Goal: Information Seeking & Learning: Learn about a topic

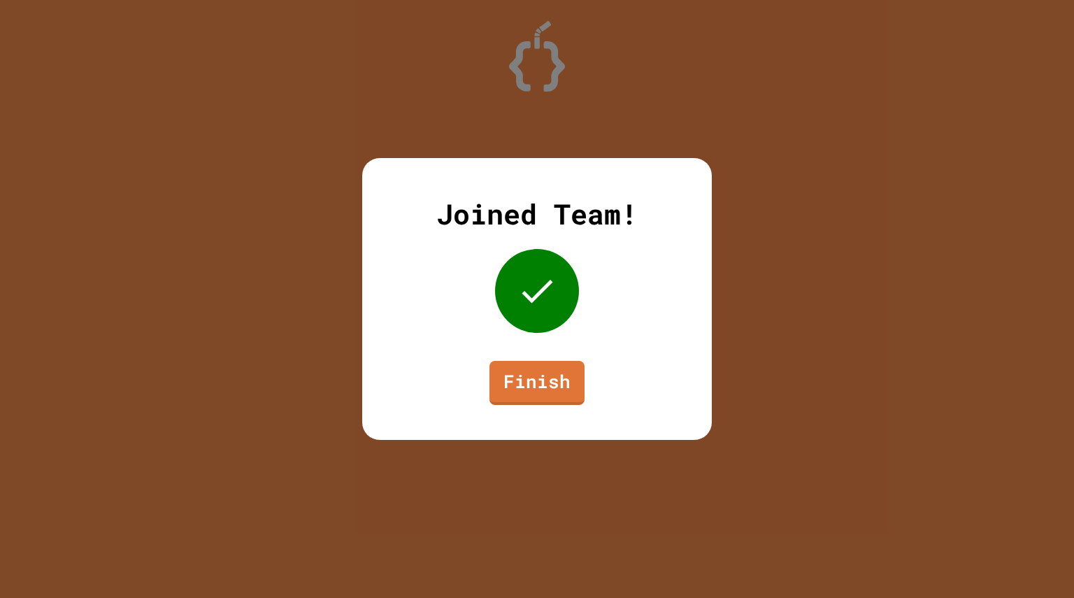
drag, startPoint x: 1004, startPoint y: 0, endPoint x: 736, endPoint y: 243, distance: 361.9
click at [736, 243] on div "Joined Team! Finish" at bounding box center [537, 299] width 1074 height 598
click at [568, 377] on link "Finish" at bounding box center [537, 381] width 92 height 46
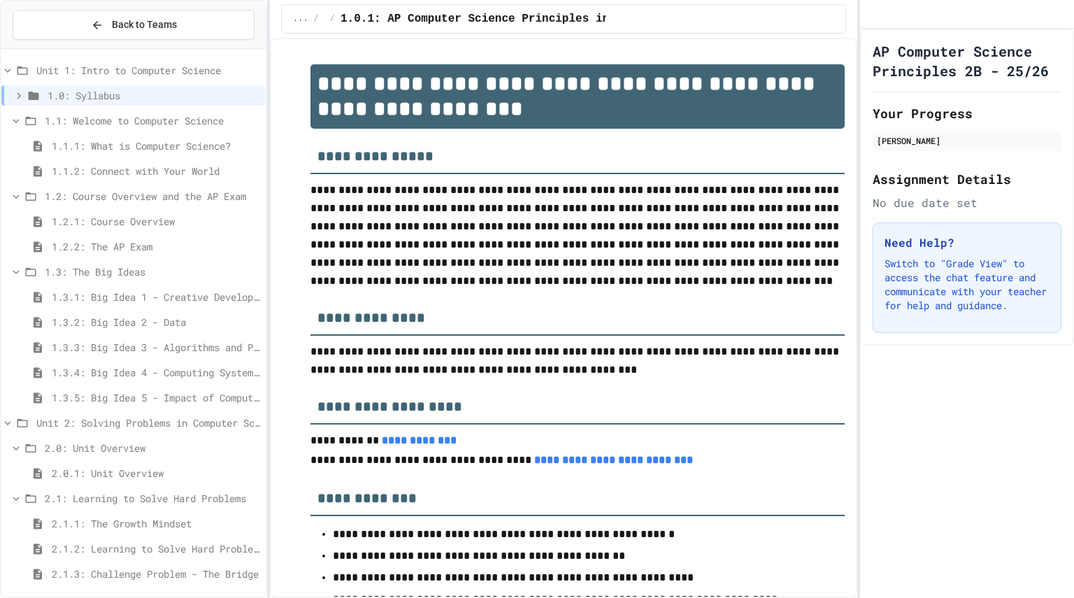
scroll to position [230, 0]
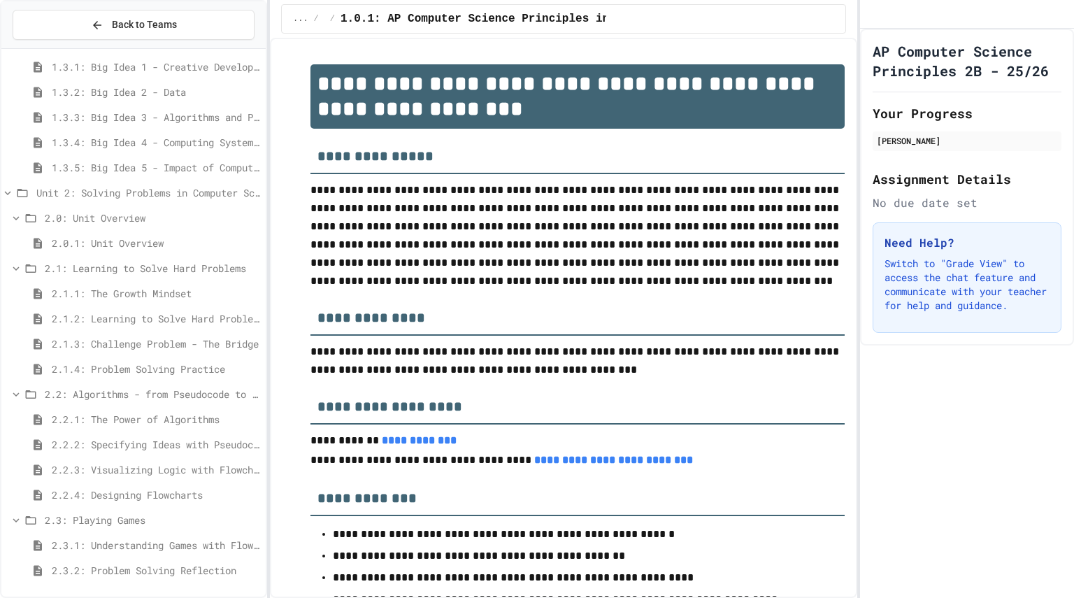
click at [108, 490] on span "2.2.4: Designing Flowcharts" at bounding box center [156, 494] width 208 height 15
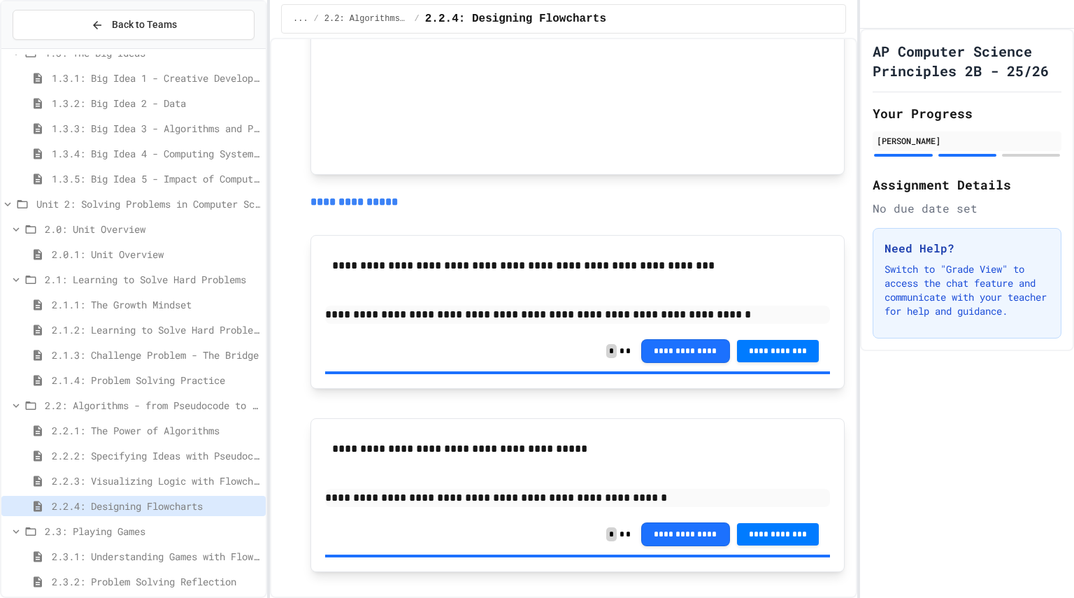
scroll to position [1541, 0]
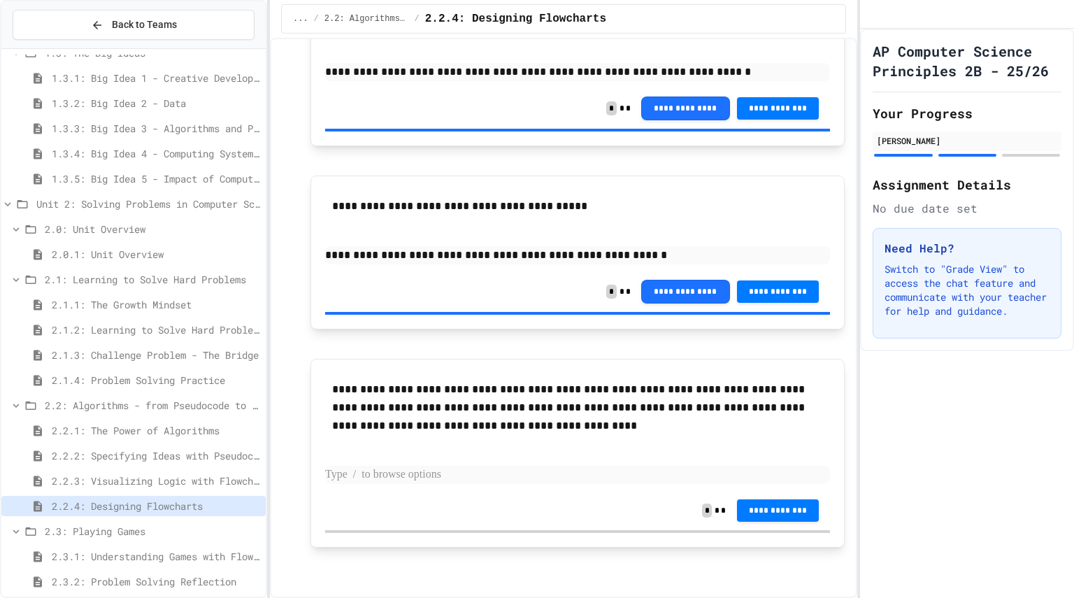
click at [399, 474] on p at bounding box center [577, 475] width 505 height 18
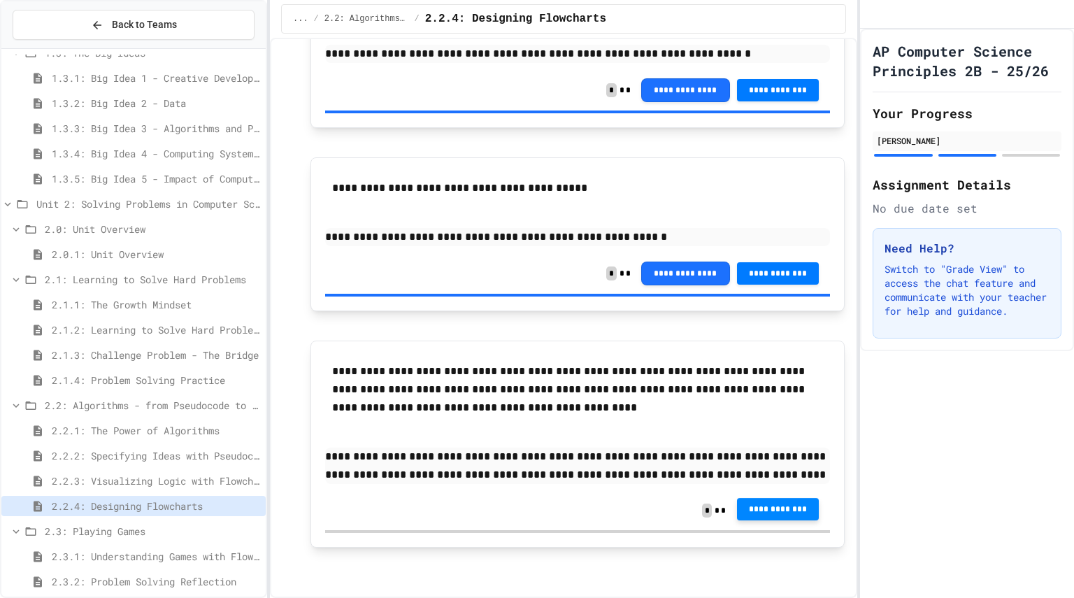
click at [741, 521] on button "**********" at bounding box center [778, 510] width 83 height 22
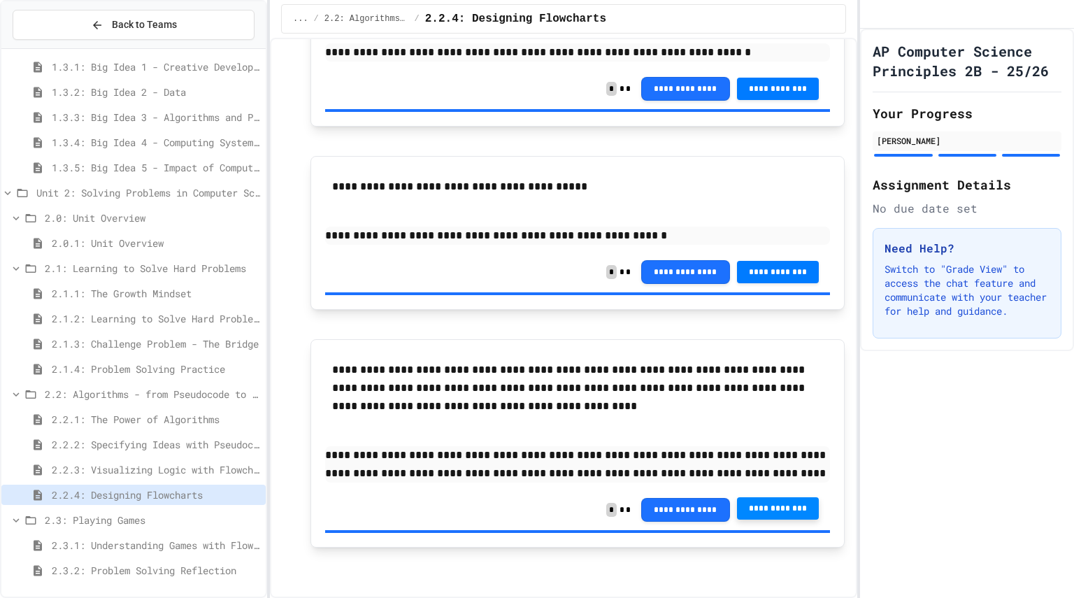
click at [83, 543] on span "2.3.1: Understanding Games with Flowcharts" at bounding box center [156, 545] width 208 height 15
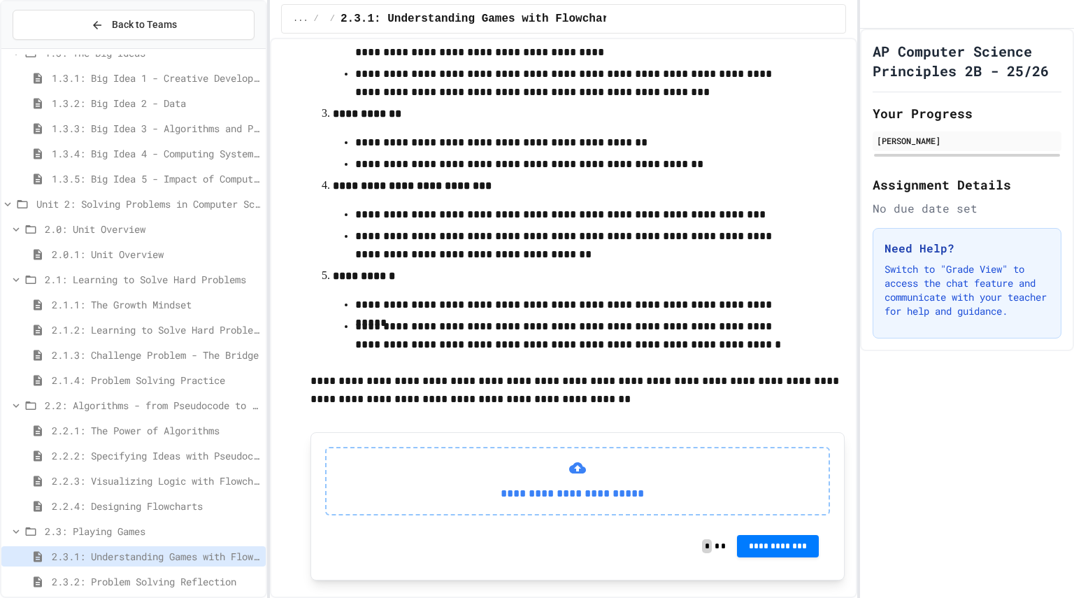
scroll to position [510, 0]
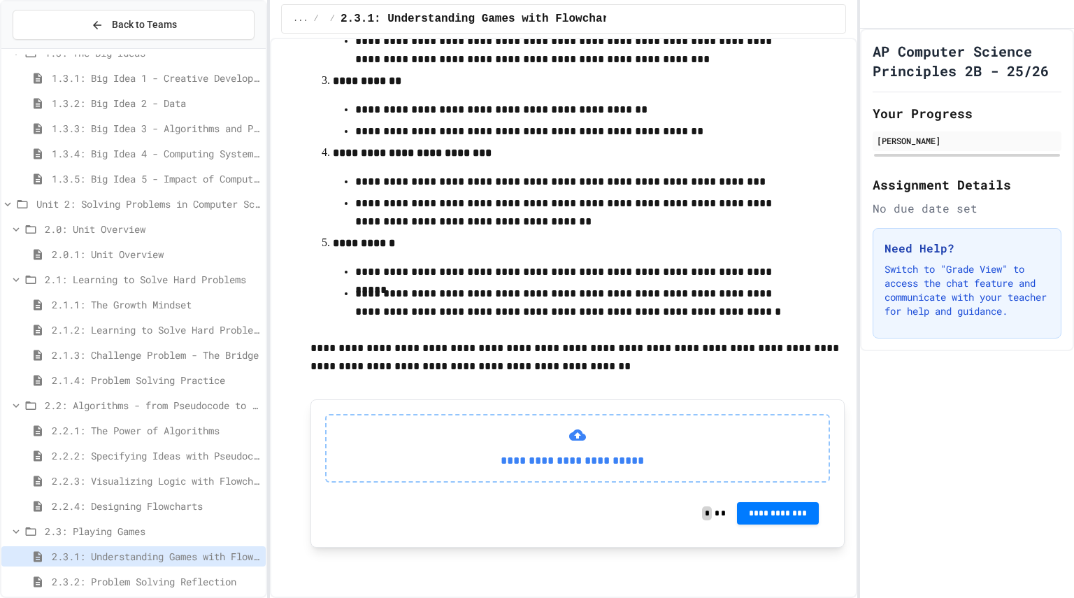
click at [201, 578] on span "2.3.2: Problem Solving Reflection" at bounding box center [156, 581] width 208 height 15
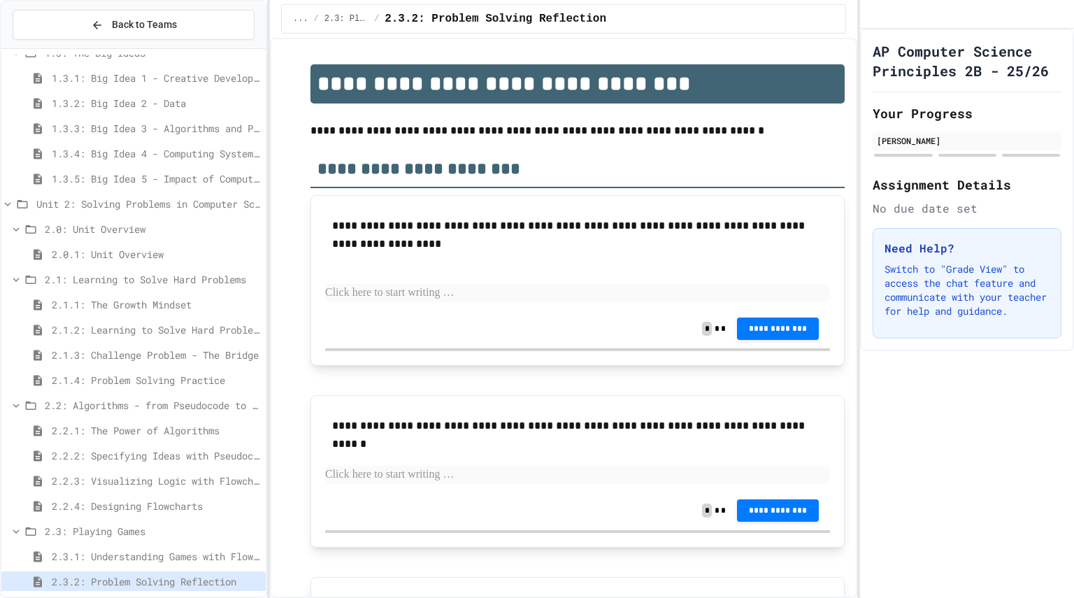
scroll to position [182, 0]
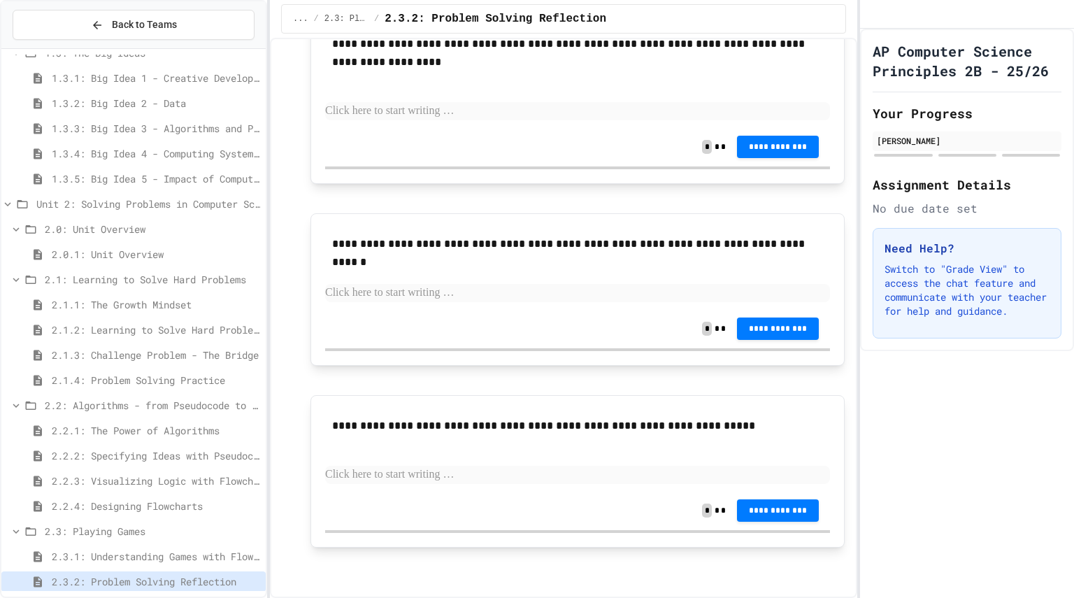
click at [483, 395] on div "**********" at bounding box center [578, 471] width 534 height 152
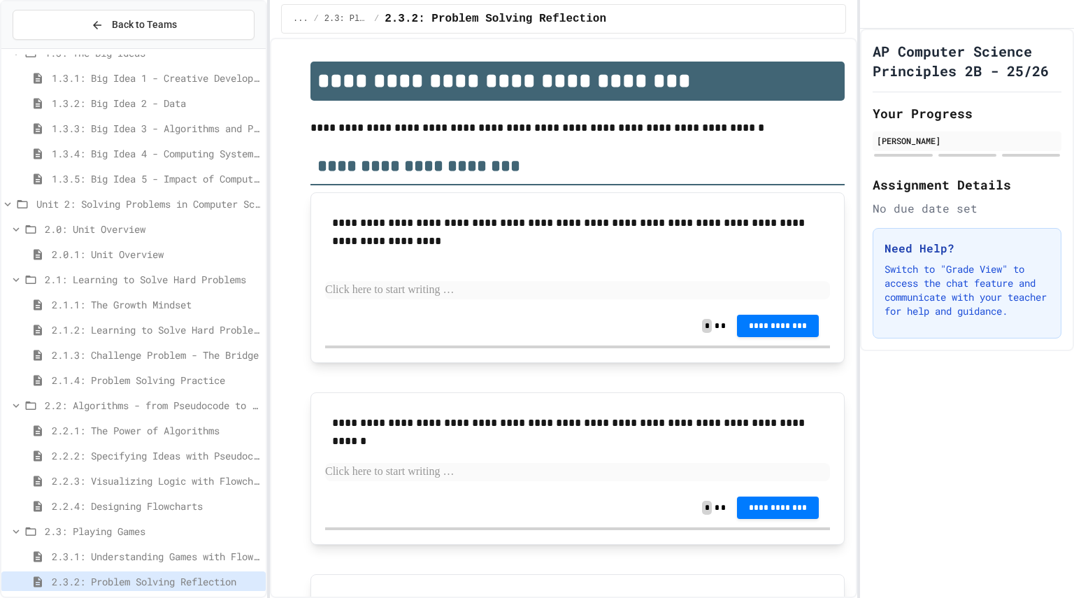
scroll to position [1, 0]
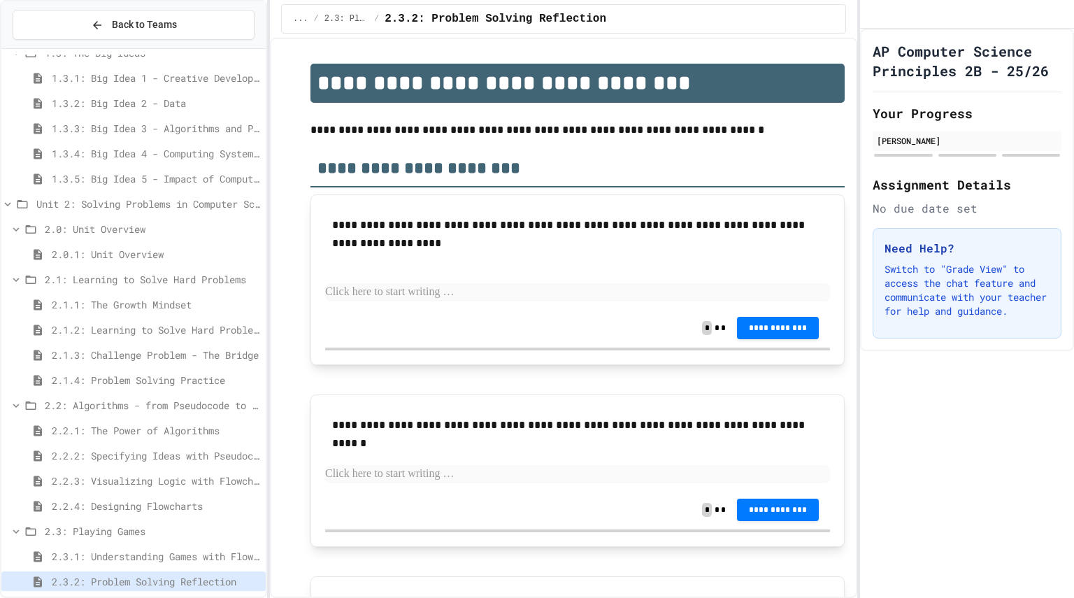
click at [162, 548] on div "2.3.1: Understanding Games with Flowcharts" at bounding box center [133, 556] width 264 height 20
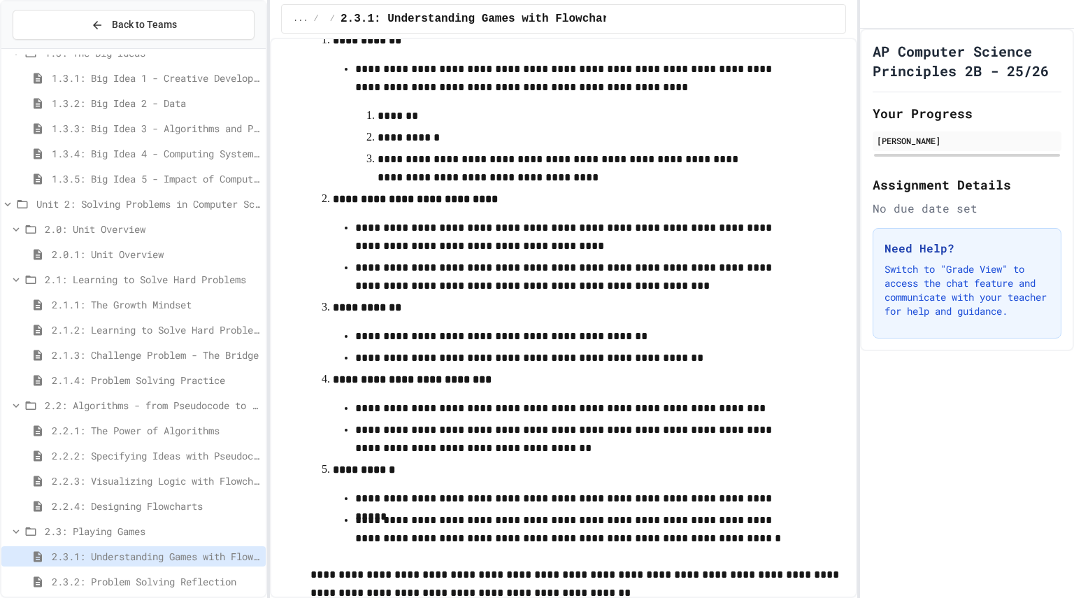
scroll to position [274, 0]
click at [166, 503] on span "2.2.4: Designing Flowcharts" at bounding box center [156, 506] width 208 height 15
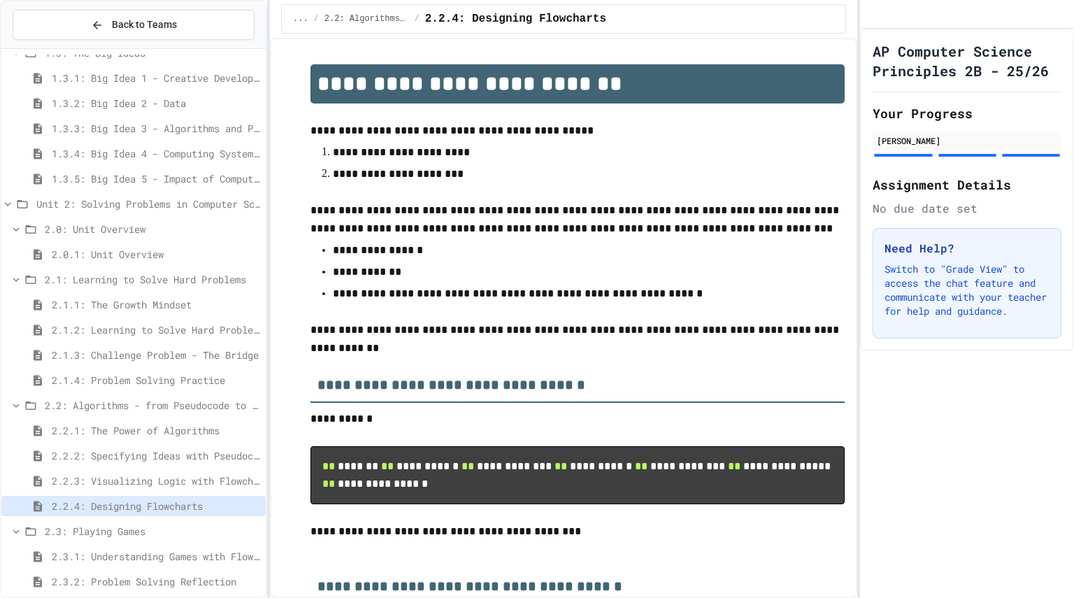
click at [153, 471] on div "2.2.3: Visualizing Logic with Flowcharts" at bounding box center [133, 481] width 264 height 20
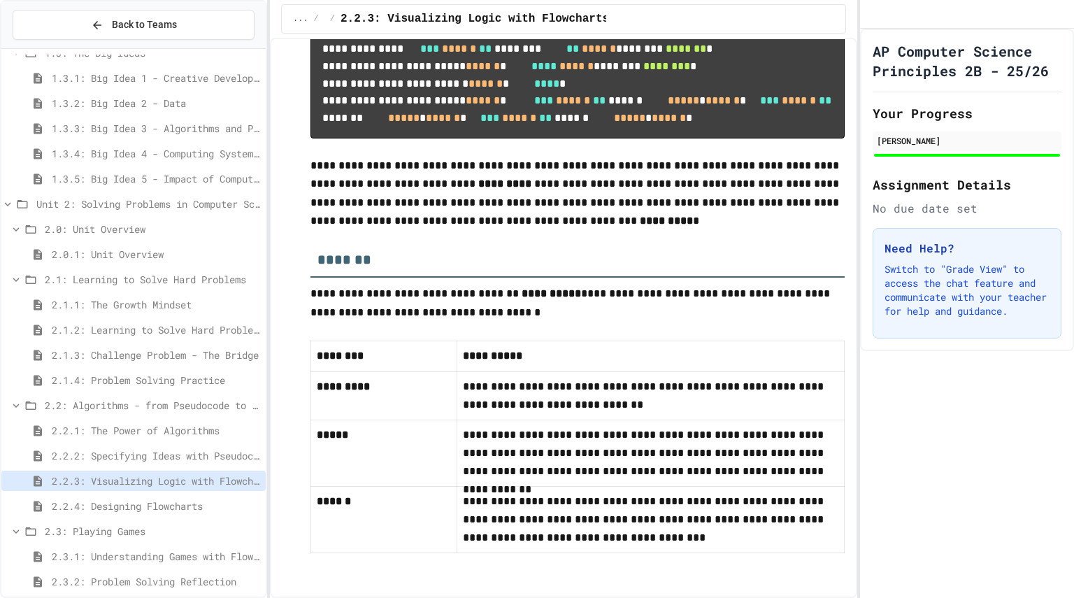
scroll to position [6410, 0]
click at [119, 419] on div "2.2: Algorithms - from Pseudocode to Flowcharts" at bounding box center [133, 407] width 264 height 25
click at [122, 433] on span "2.2.1: The Power of Algorithms" at bounding box center [156, 430] width 208 height 15
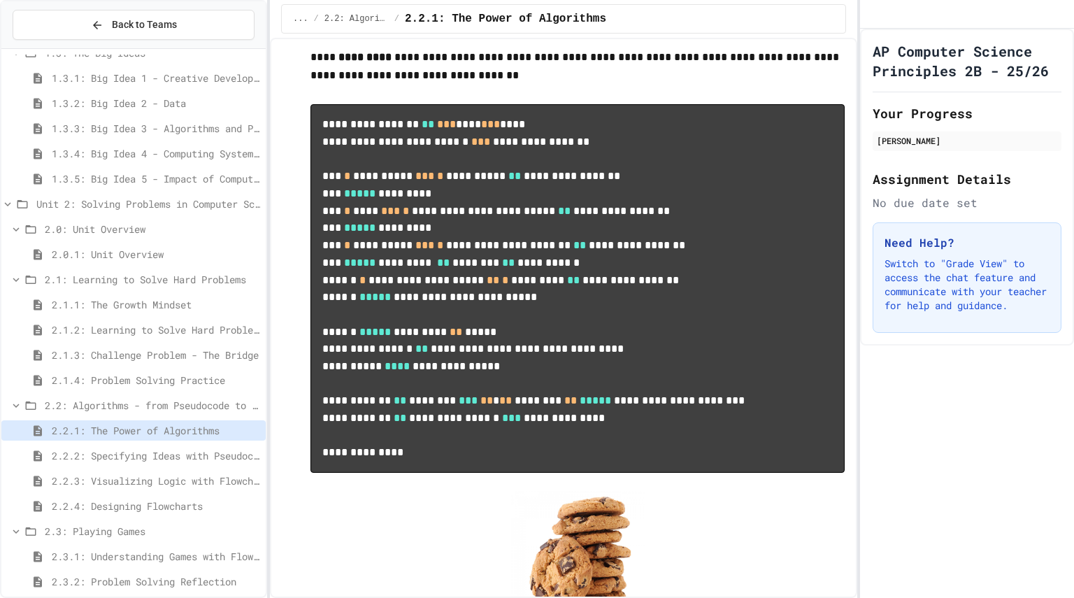
scroll to position [1490, 0]
click at [185, 457] on span "2.2.2: Specifying Ideas with Pseudocode" at bounding box center [156, 455] width 208 height 15
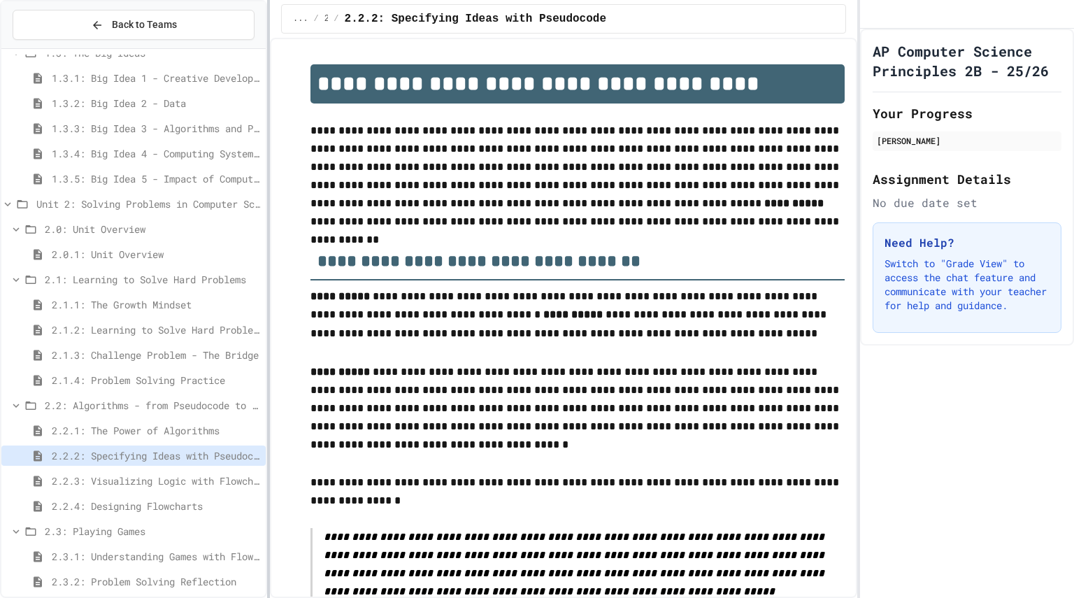
click at [267, 306] on div at bounding box center [268, 299] width 3 height 598
click at [253, 305] on div "2.1.1: The Growth Mindset" at bounding box center [133, 304] width 264 height 20
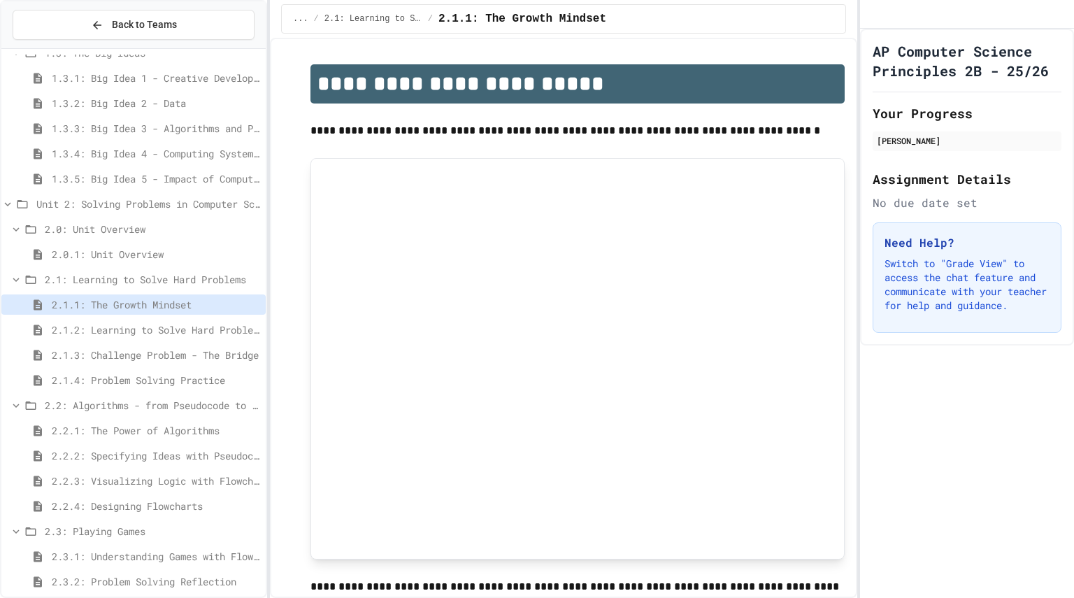
click at [253, 305] on div "2.1.1: The Growth Mindset" at bounding box center [133, 304] width 264 height 20
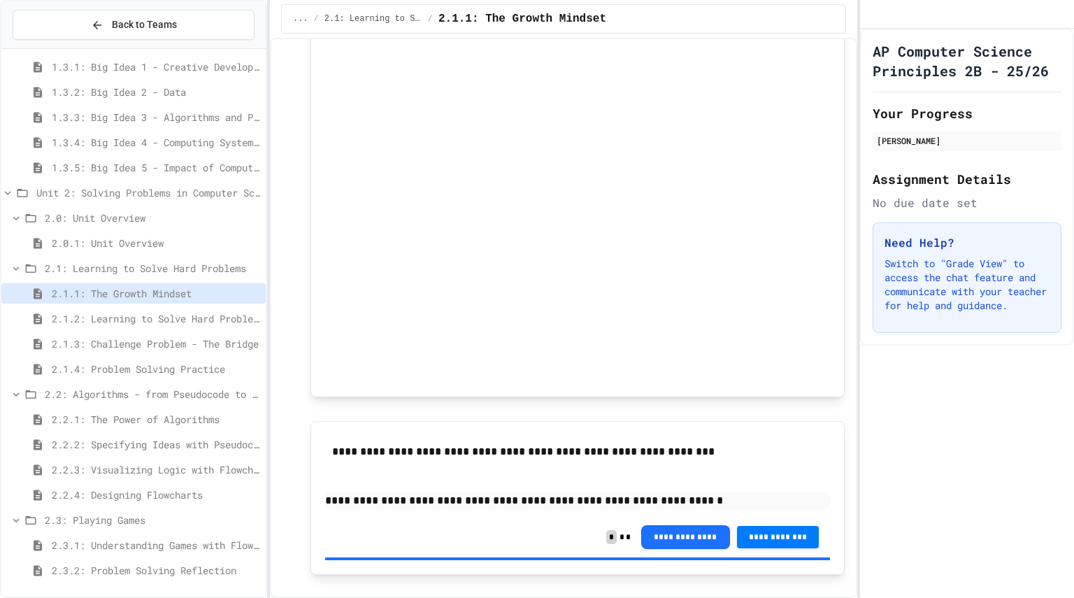
scroll to position [865, 0]
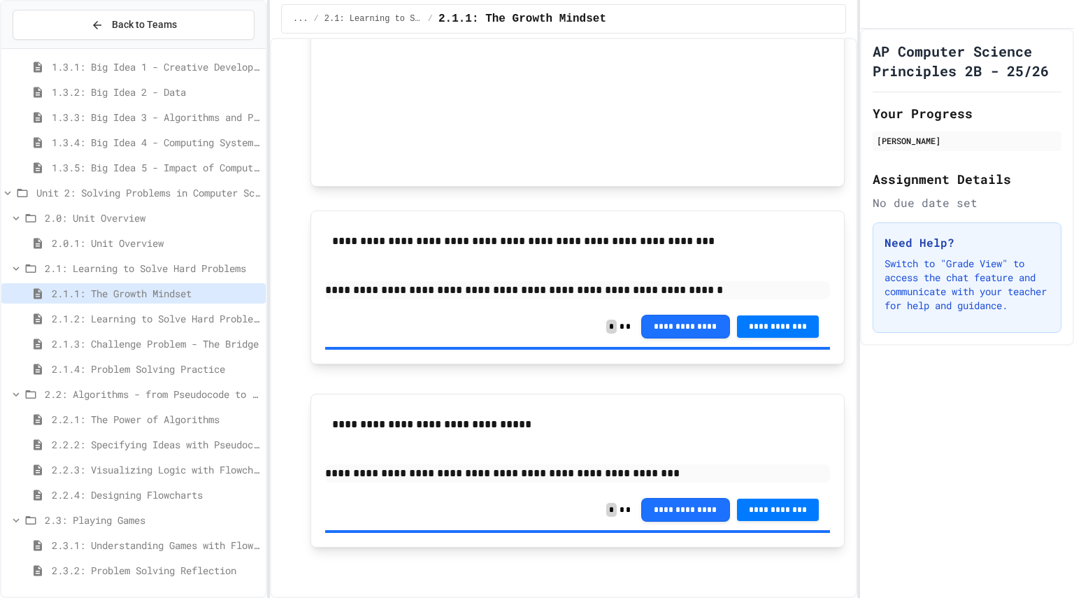
click at [216, 321] on span "2.1.2: Learning to Solve Hard Problems" at bounding box center [156, 318] width 208 height 15
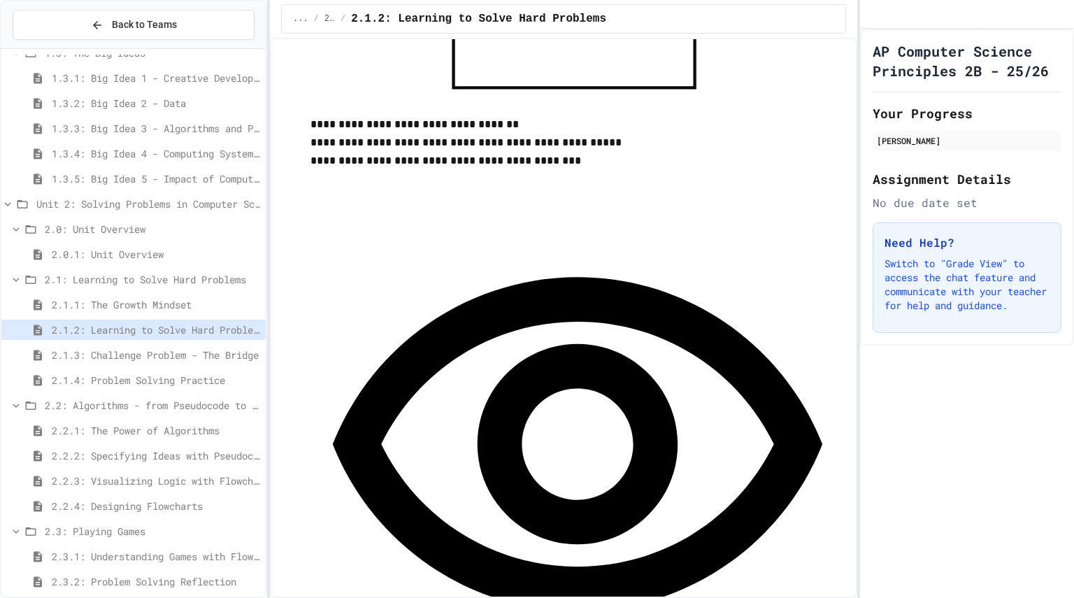
scroll to position [1852, 0]
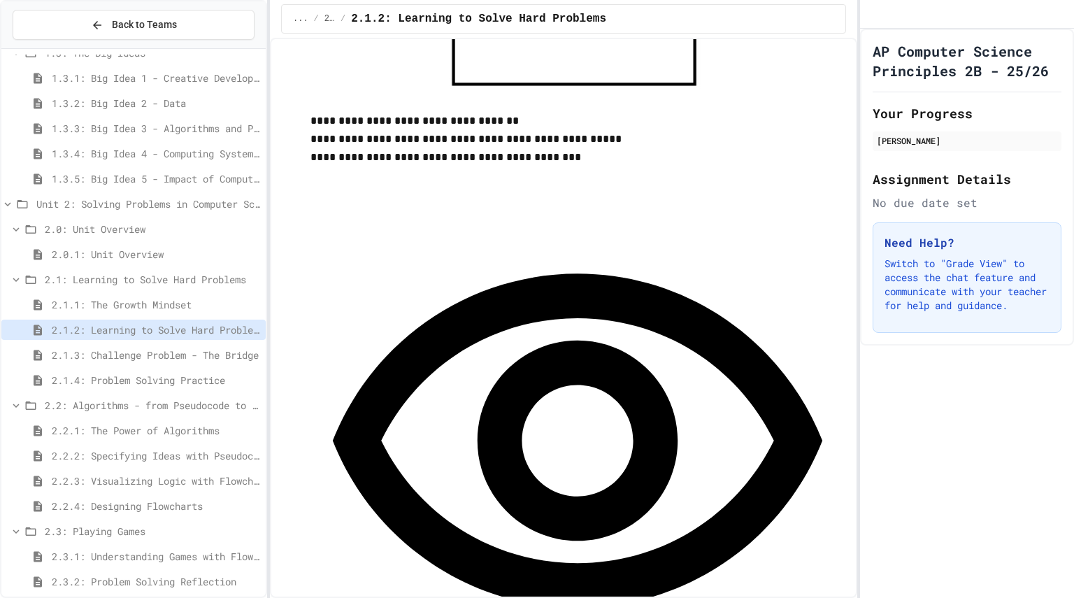
click at [143, 257] on span "2.0.1: Unit Overview" at bounding box center [156, 254] width 208 height 15
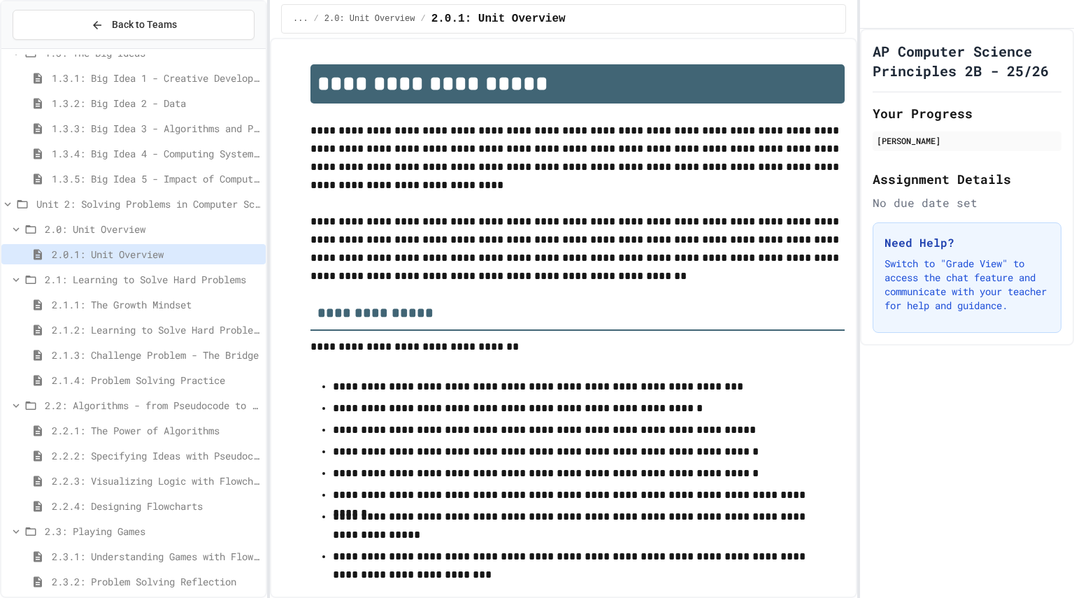
scroll to position [31, 0]
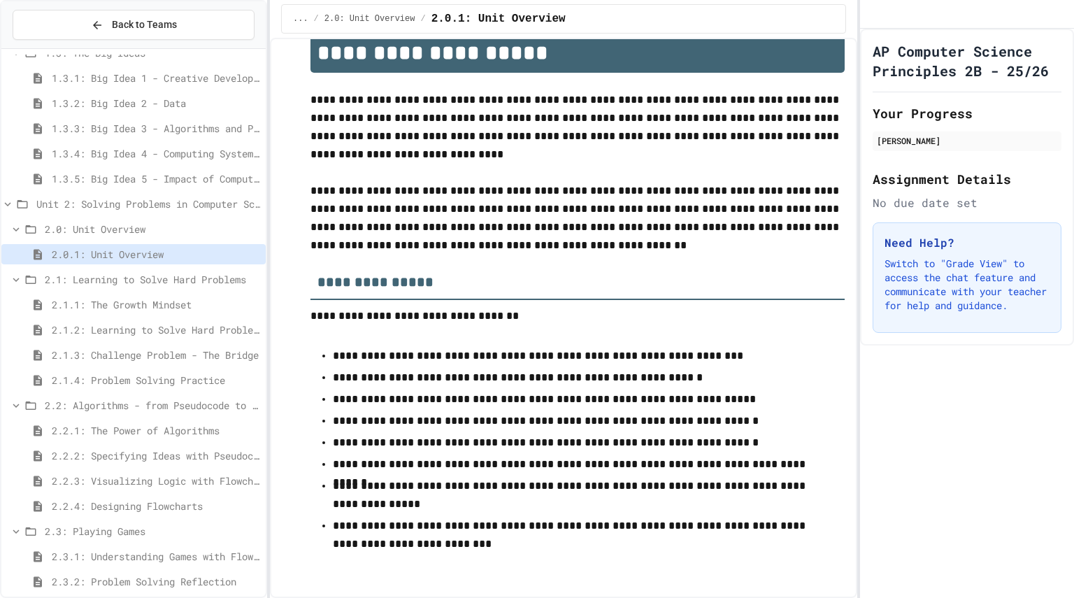
click at [148, 436] on span "2.2.1: The Power of Algorithms" at bounding box center [156, 430] width 208 height 15
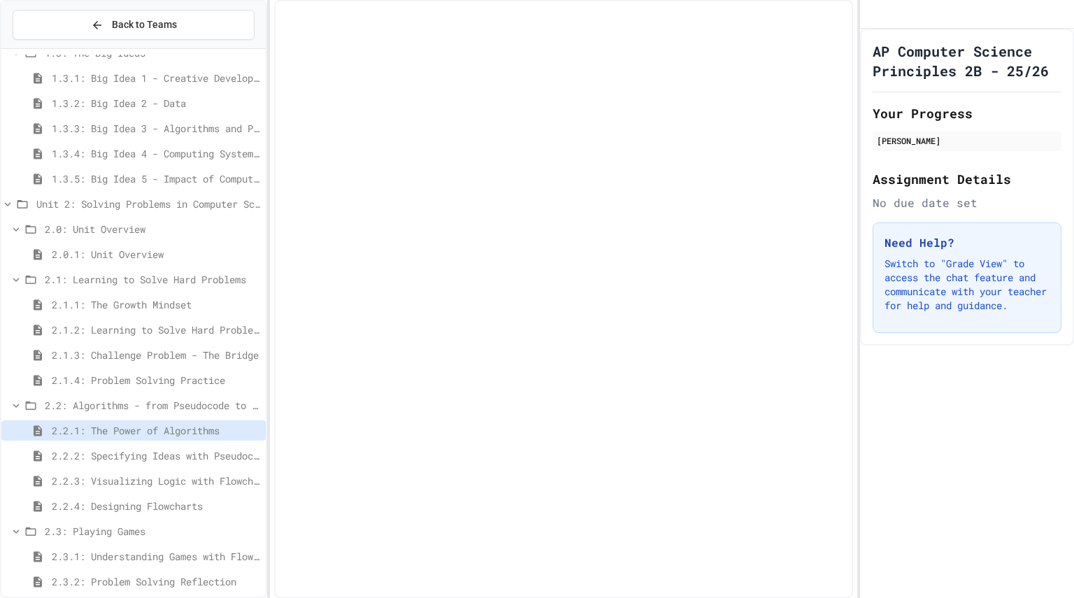
click at [148, 498] on div "2.2.4: Designing Flowcharts" at bounding box center [133, 506] width 264 height 20
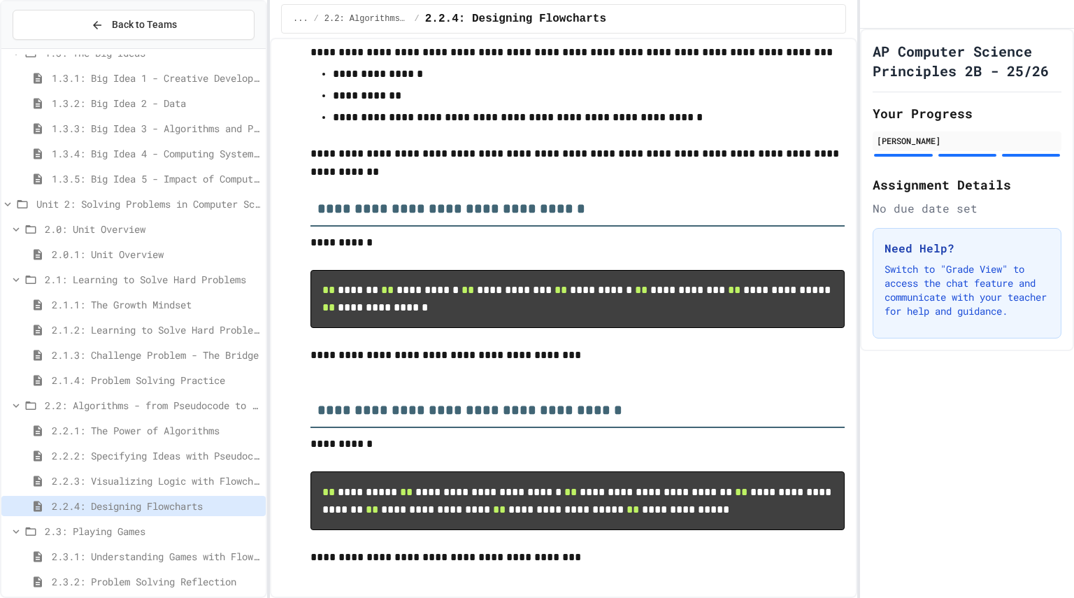
scroll to position [177, 0]
click at [199, 475] on span "2.2.3: Visualizing Logic with Flowcharts" at bounding box center [156, 480] width 208 height 15
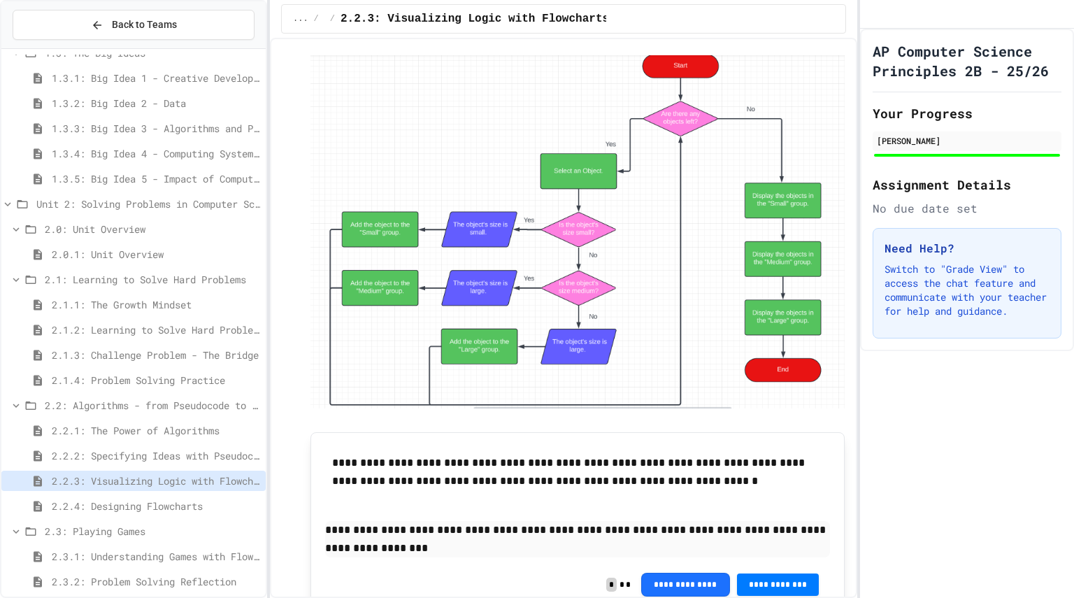
scroll to position [4835, 0]
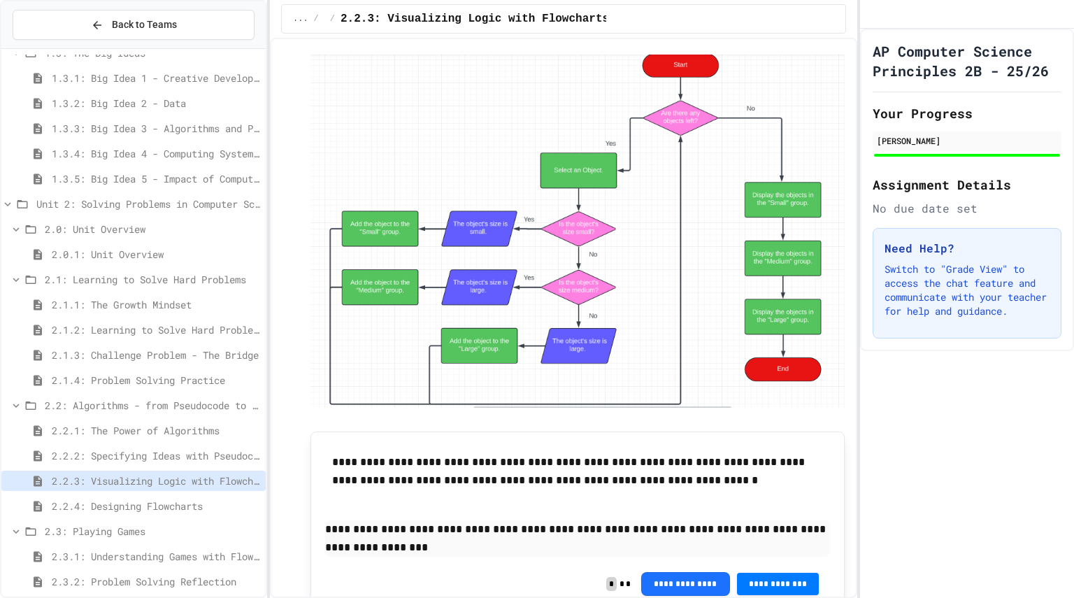
click at [169, 300] on span "2.1.1: The Growth Mindset" at bounding box center [156, 304] width 208 height 15
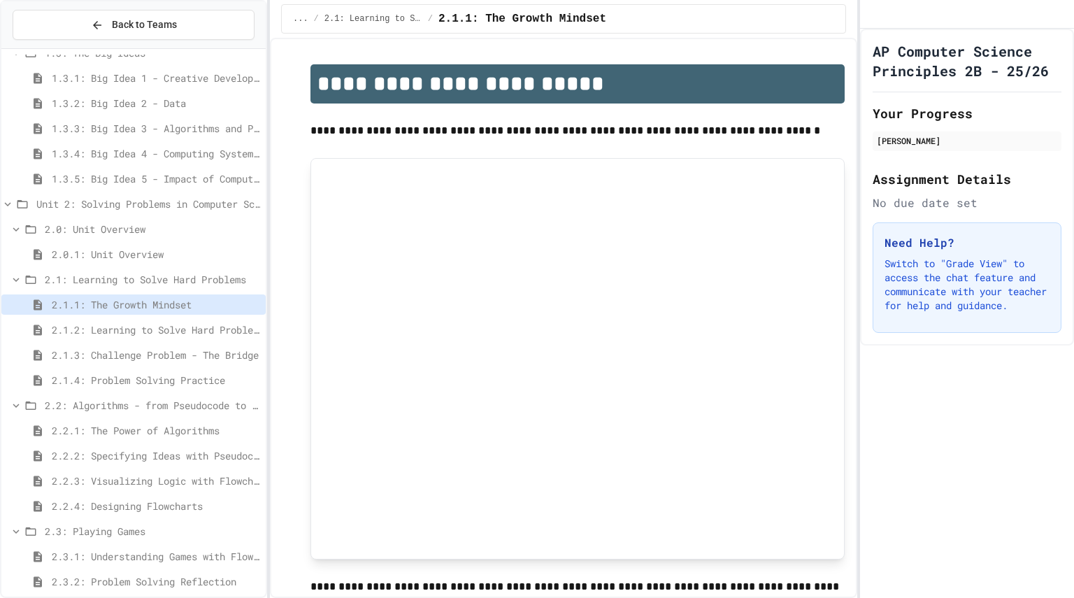
click at [145, 505] on span "2.2.4: Designing Flowcharts" at bounding box center [156, 506] width 208 height 15
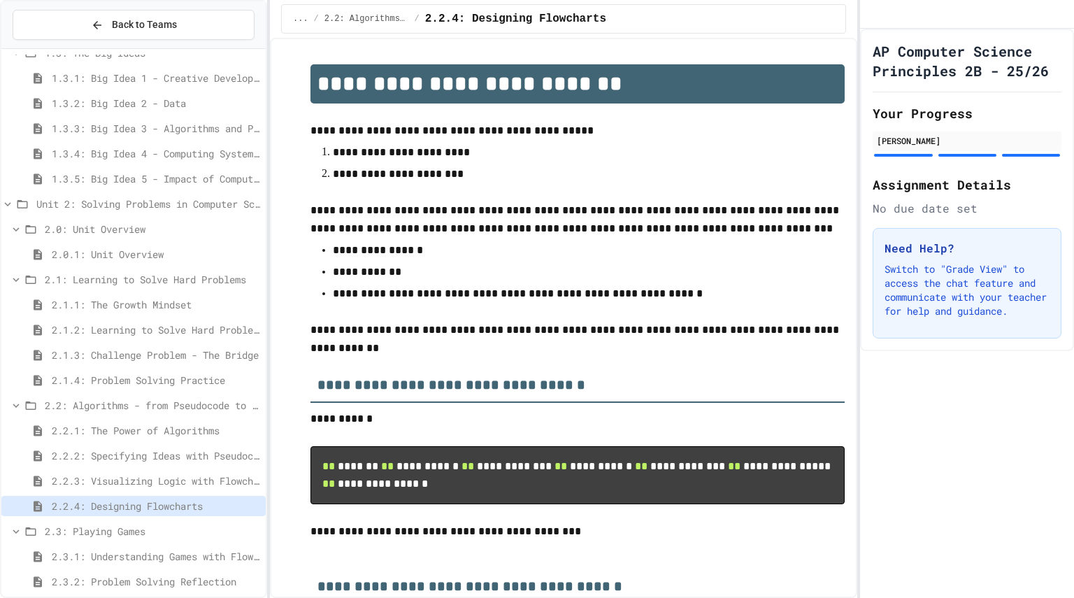
click at [155, 492] on div "2.2.3: Visualizing Logic with Flowcharts" at bounding box center [133, 483] width 264 height 25
click at [162, 483] on span "2.2.3: Visualizing Logic with Flowcharts" at bounding box center [156, 480] width 208 height 15
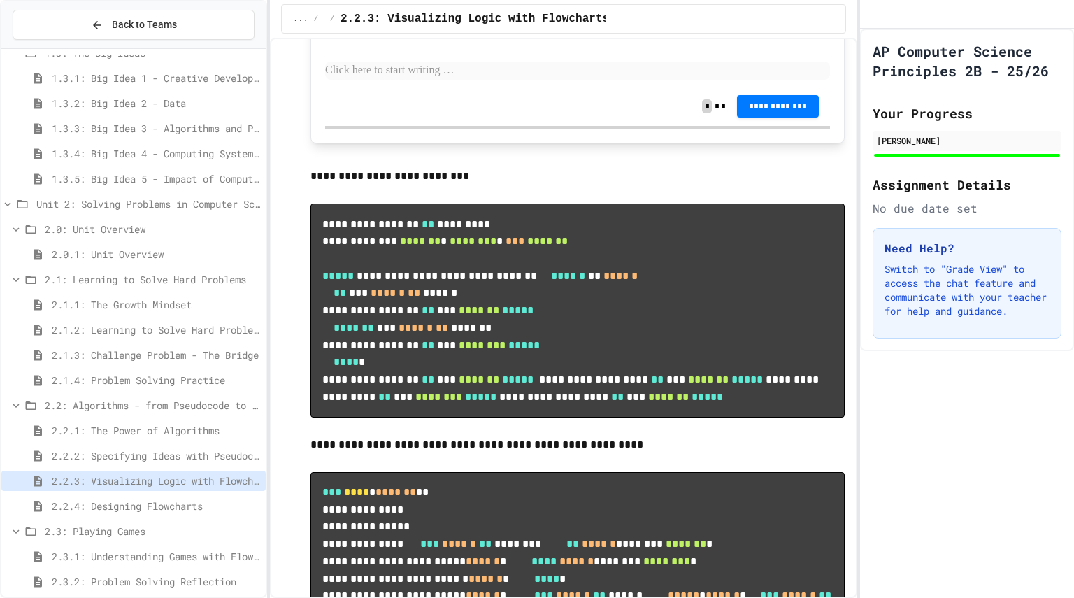
scroll to position [5570, 0]
click at [425, 80] on p at bounding box center [577, 71] width 505 height 18
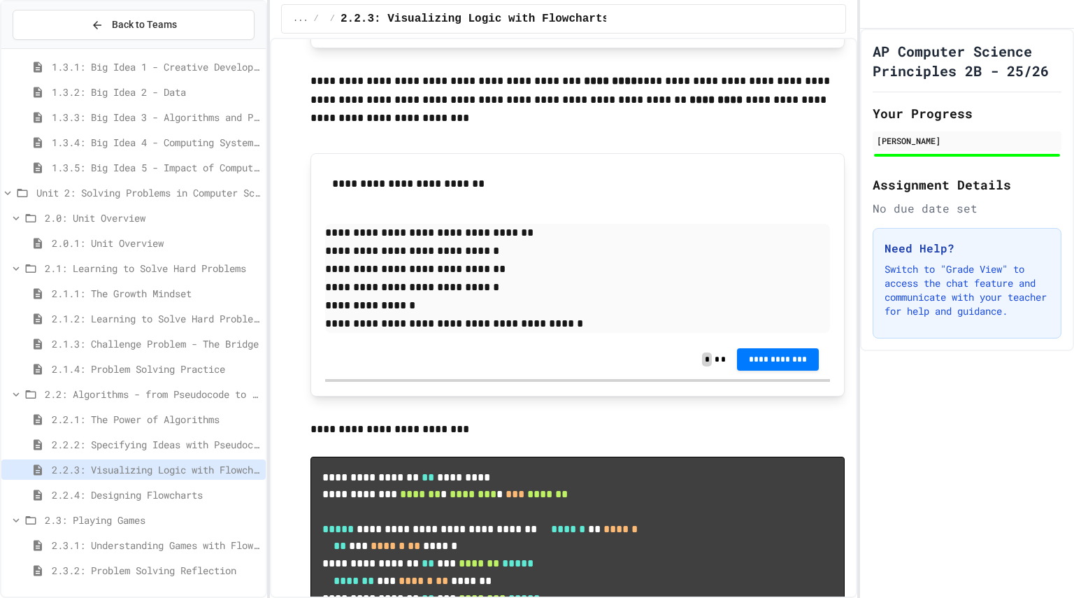
scroll to position [5409, 0]
click at [164, 493] on span "2.2.4: Designing Flowcharts" at bounding box center [156, 494] width 208 height 15
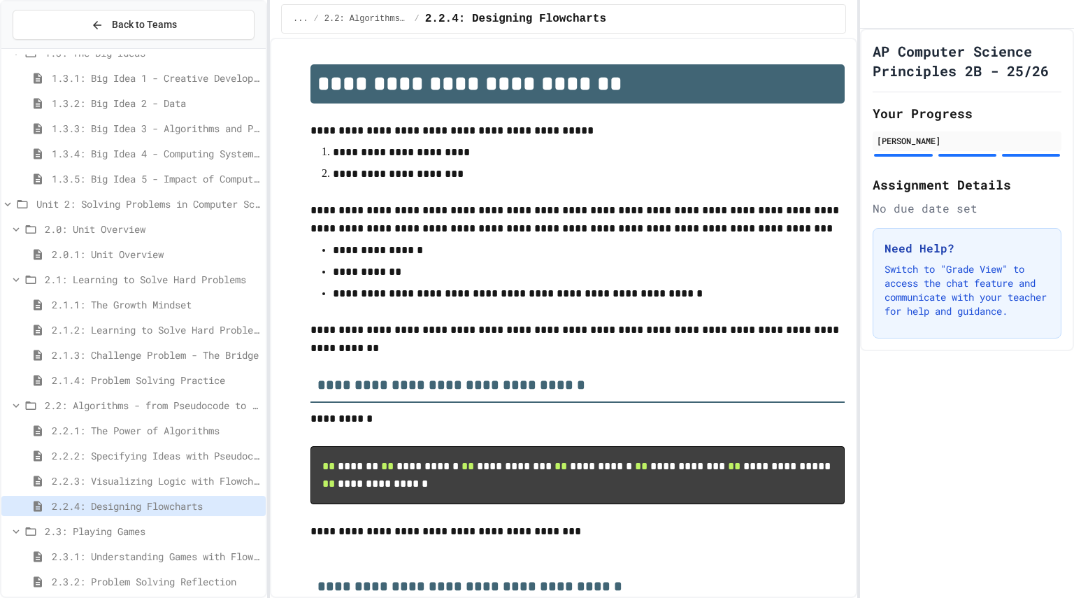
scroll to position [176, 0]
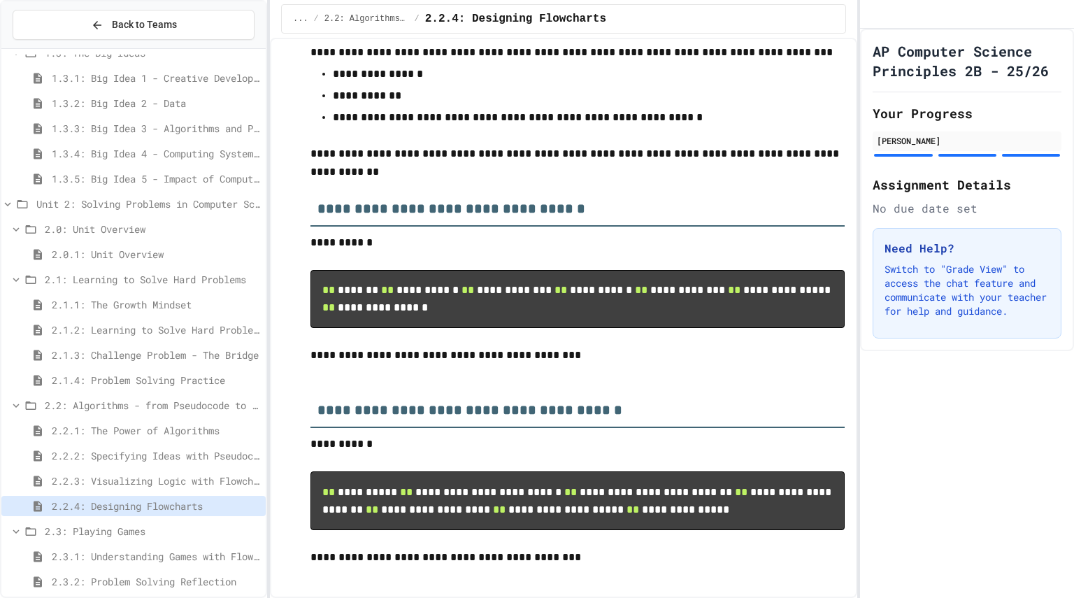
click at [187, 473] on span "2.2.3: Visualizing Logic with Flowcharts" at bounding box center [156, 480] width 208 height 15
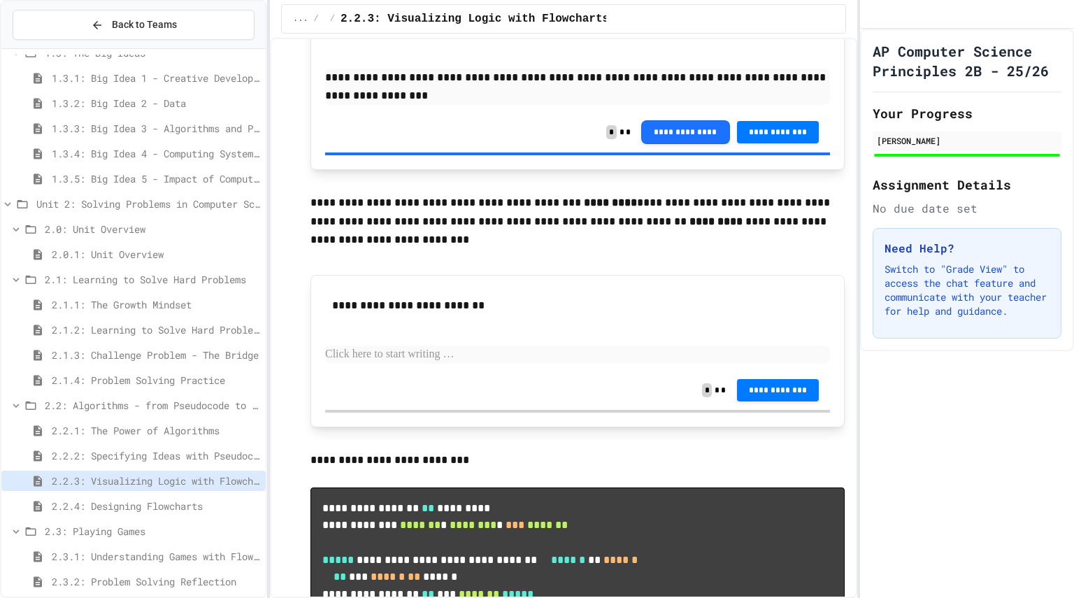
scroll to position [5285, 0]
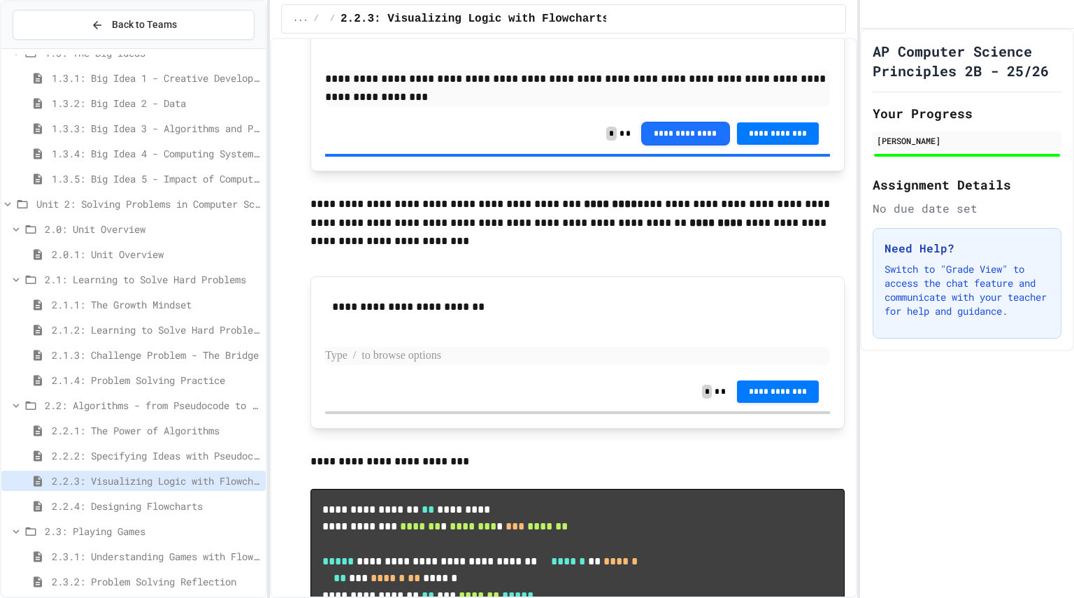
click at [439, 365] on p at bounding box center [577, 356] width 505 height 18
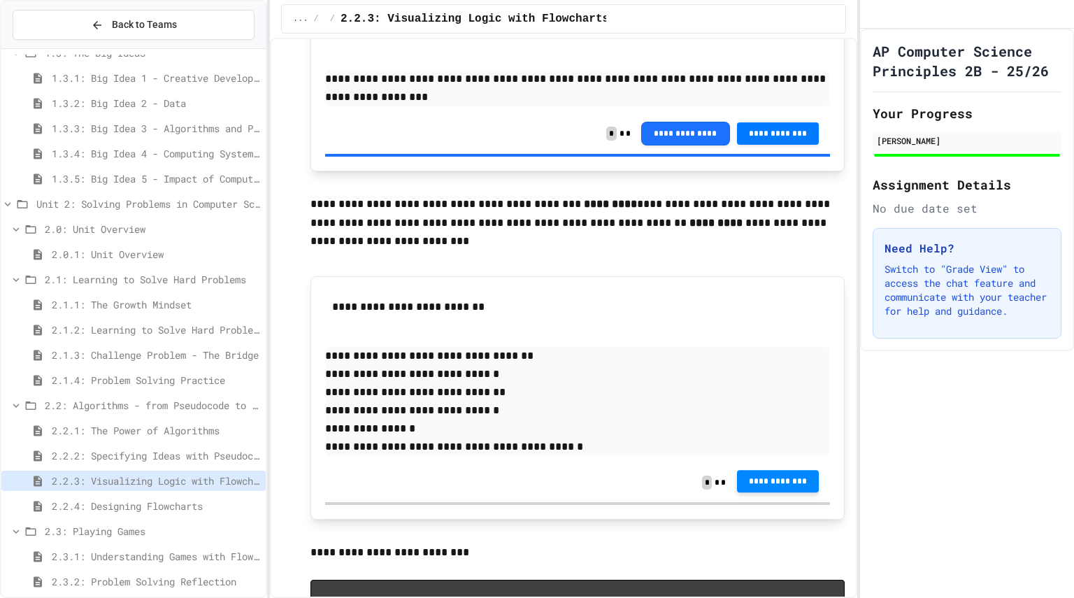
click at [774, 487] on span "**********" at bounding box center [778, 481] width 60 height 11
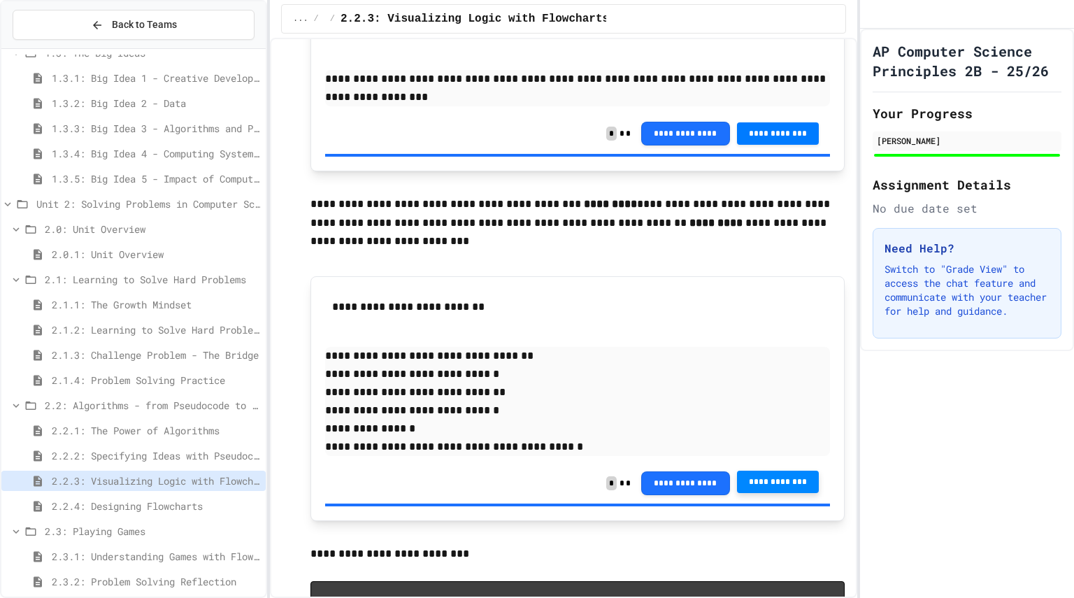
click at [159, 498] on div "2.2.4: Designing Flowcharts" at bounding box center [133, 506] width 264 height 20
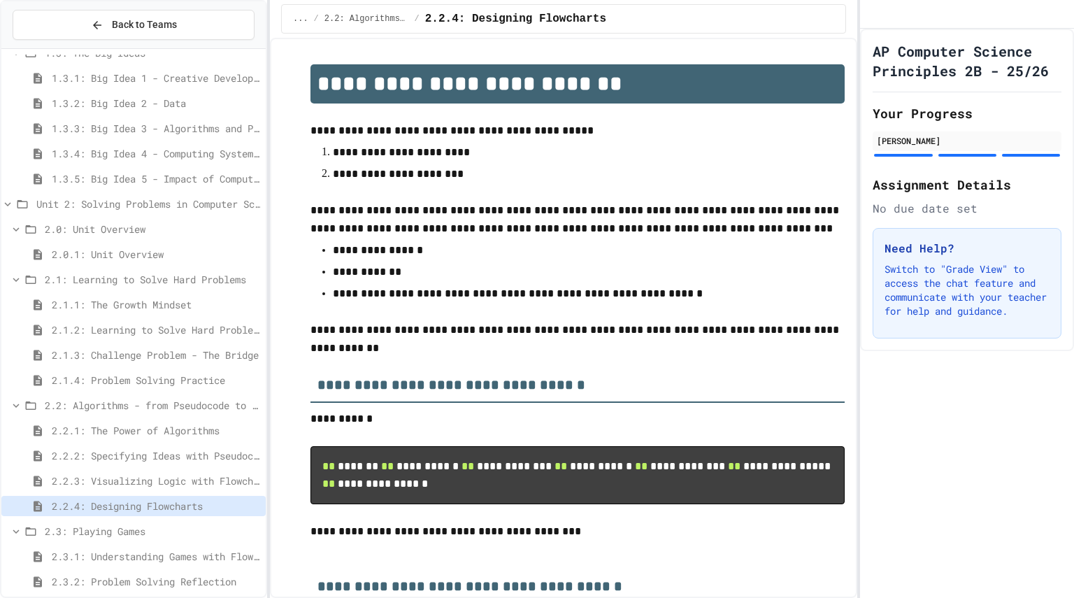
click at [99, 474] on span "2.2.3: Visualizing Logic with Flowcharts" at bounding box center [156, 480] width 208 height 15
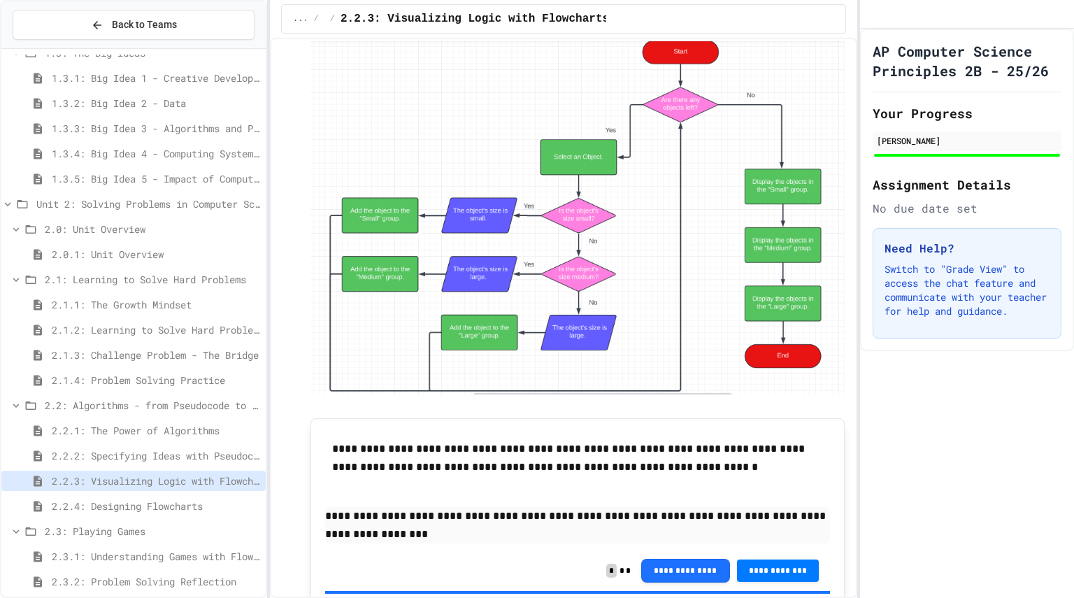
scroll to position [4849, 0]
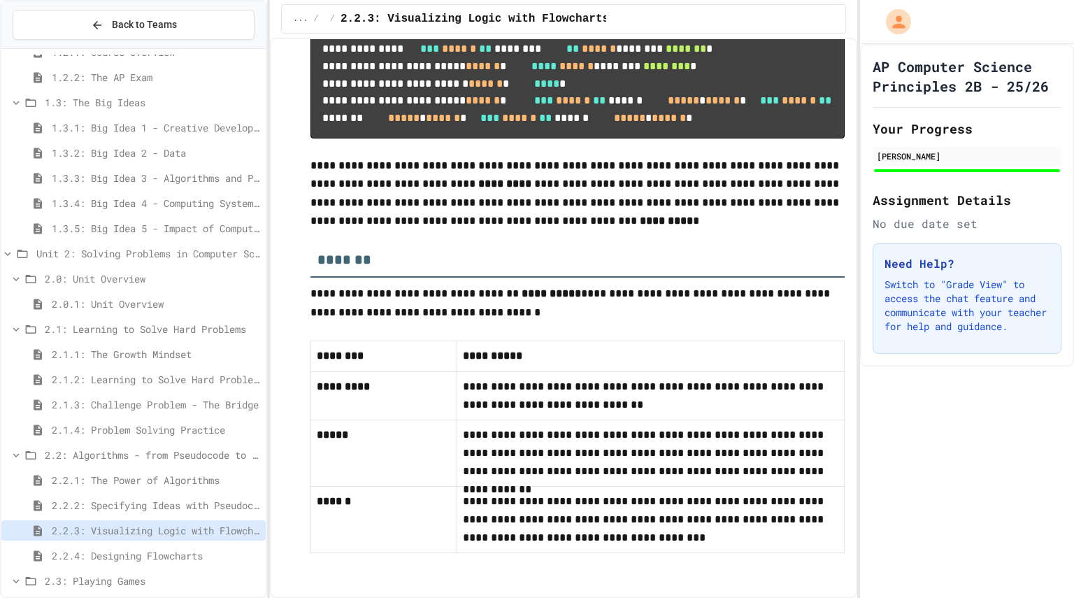
scroll to position [169, 0]
click at [94, 424] on span "2.1.4: Problem Solving Practice" at bounding box center [156, 429] width 208 height 15
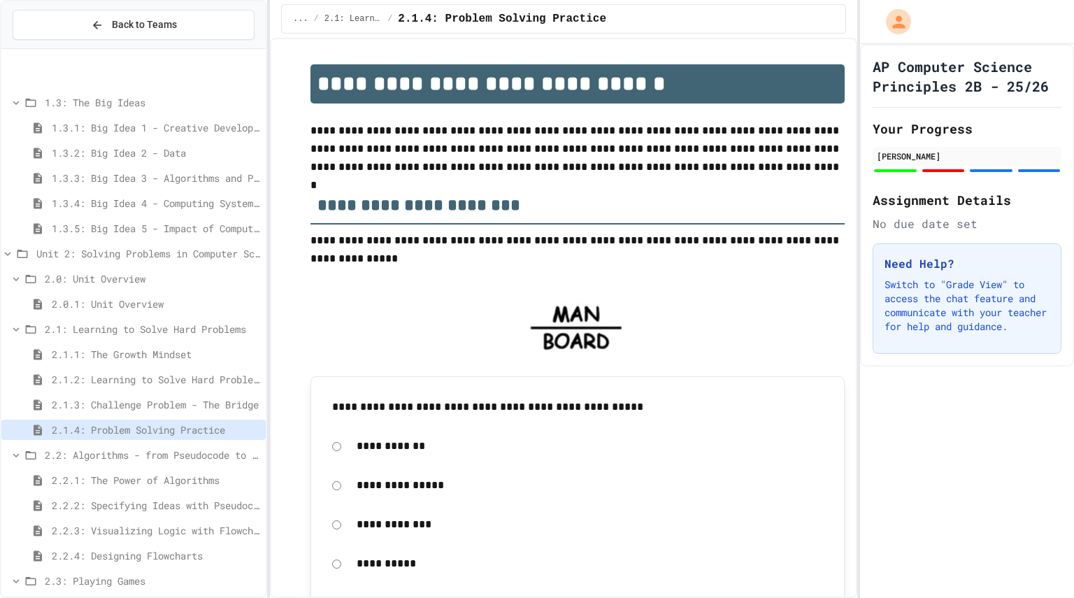
scroll to position [230, 0]
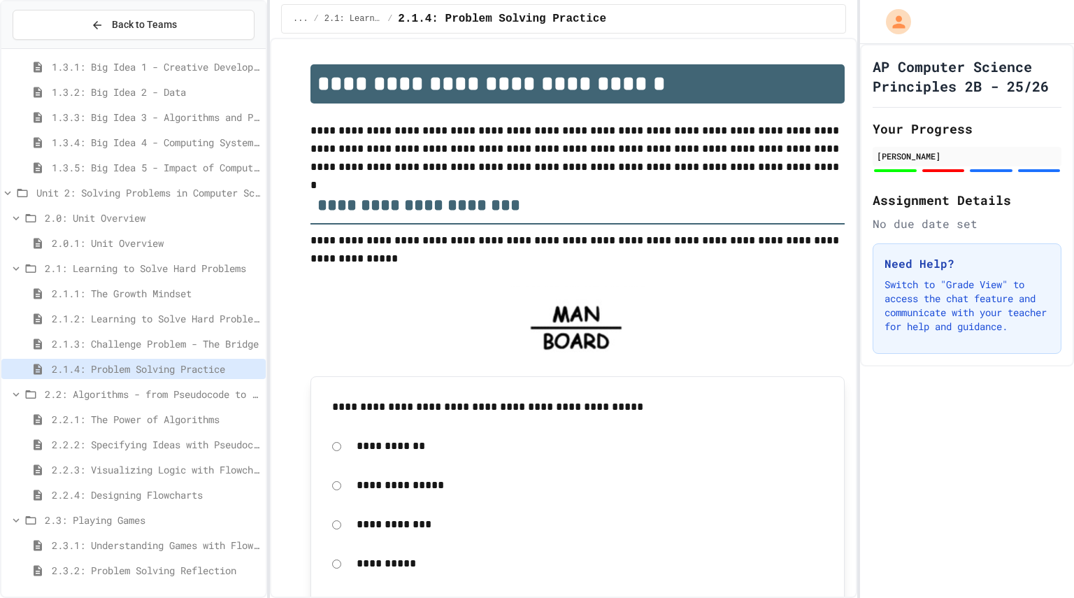
click at [118, 497] on span "2.2.4: Designing Flowcharts" at bounding box center [156, 494] width 208 height 15
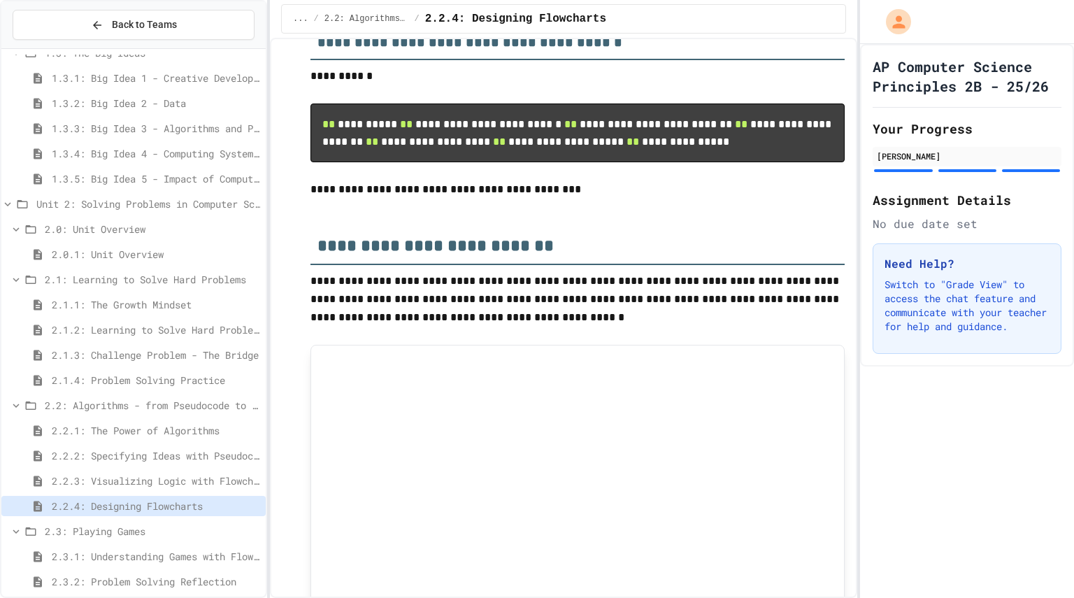
scroll to position [543, 0]
